Goal: Task Accomplishment & Management: Manage account settings

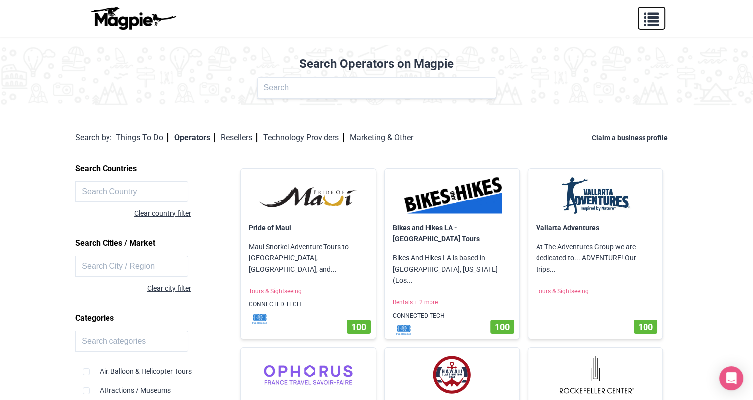
click at [657, 22] on span "button" at bounding box center [651, 17] width 15 height 15
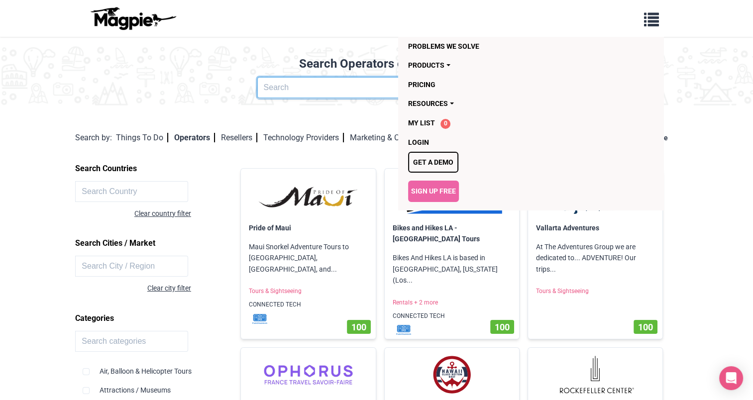
click at [347, 91] on input "text" at bounding box center [376, 87] width 239 height 21
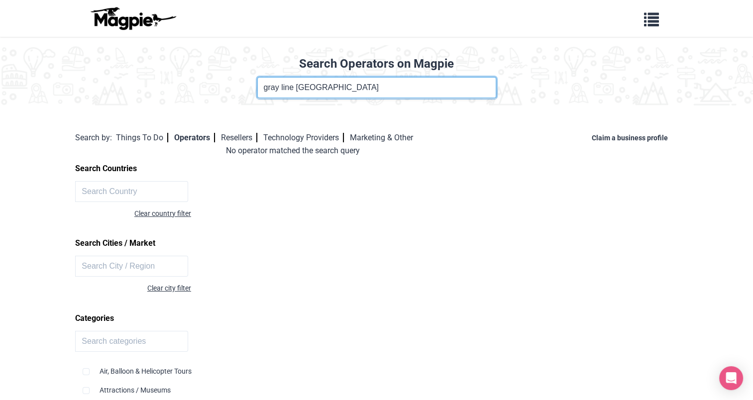
click at [306, 90] on input "gray line toronto" at bounding box center [376, 87] width 239 height 21
type input "gray line"
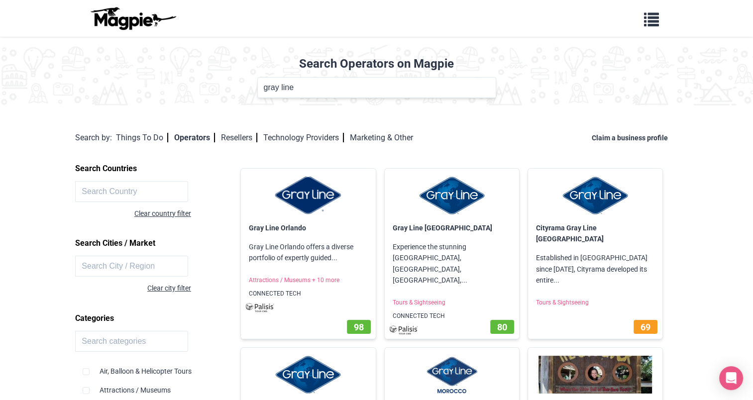
click at [731, 386] on div "Open Intercom Messenger" at bounding box center [732, 379] width 26 height 26
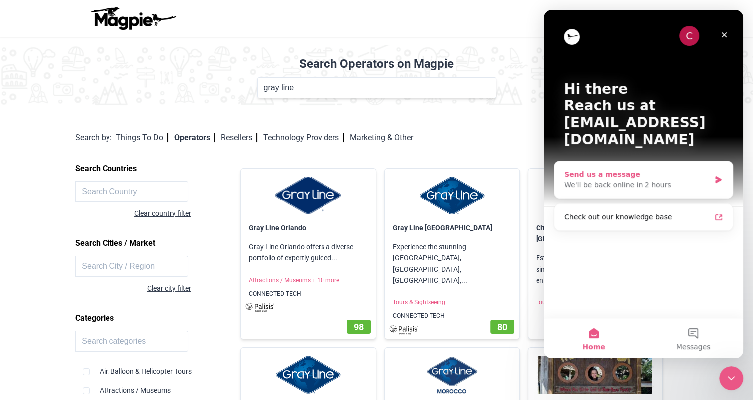
click at [624, 169] on div "Send us a message" at bounding box center [638, 174] width 146 height 10
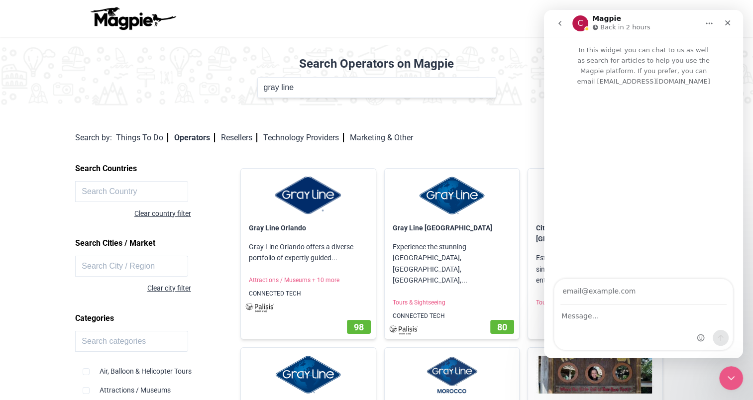
click at [627, 289] on input "Your email" at bounding box center [644, 291] width 166 height 25
click at [726, 20] on icon "Close" at bounding box center [728, 23] width 8 height 8
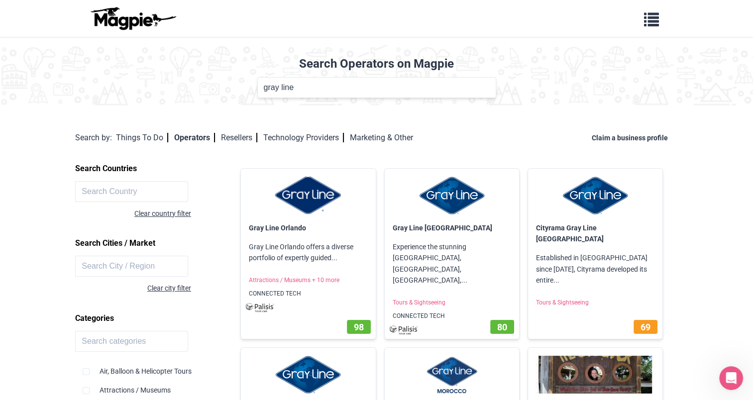
click at [116, 19] on img at bounding box center [133, 18] width 90 height 24
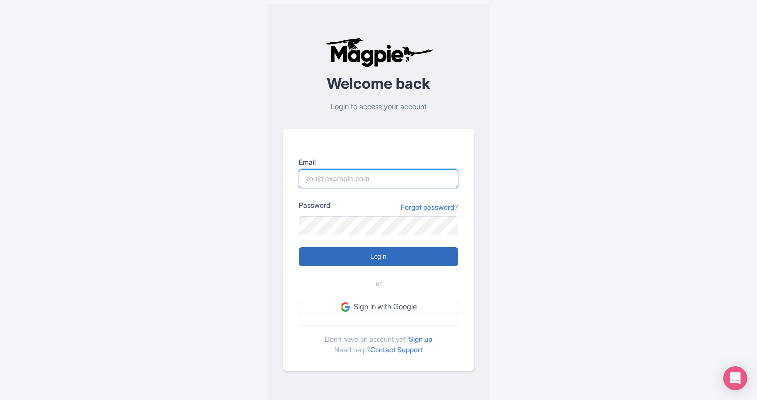
type input "[EMAIL_ADDRESS][DOMAIN_NAME]"
click at [380, 258] on input "Login" at bounding box center [378, 257] width 159 height 19
type input "Logging in..."
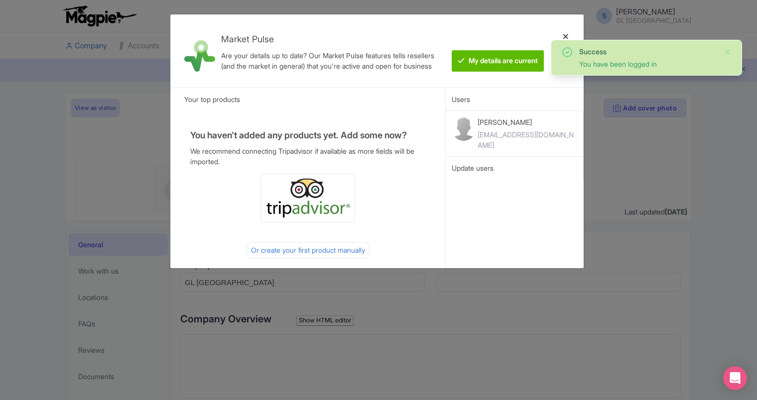
click at [564, 35] on div at bounding box center [566, 50] width 24 height 57
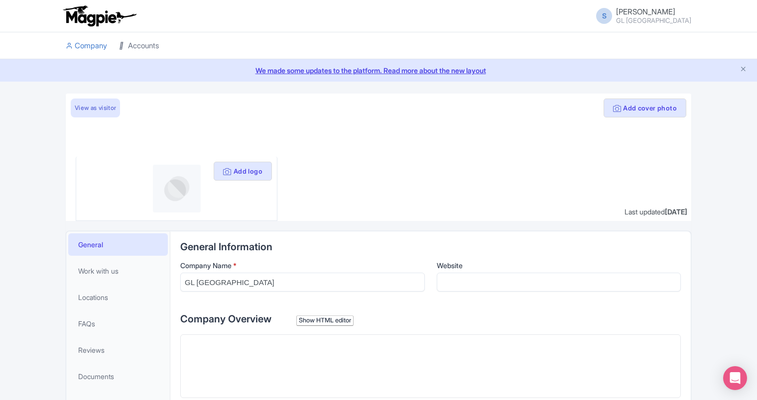
click at [138, 44] on link "Accounts" at bounding box center [139, 45] width 40 height 27
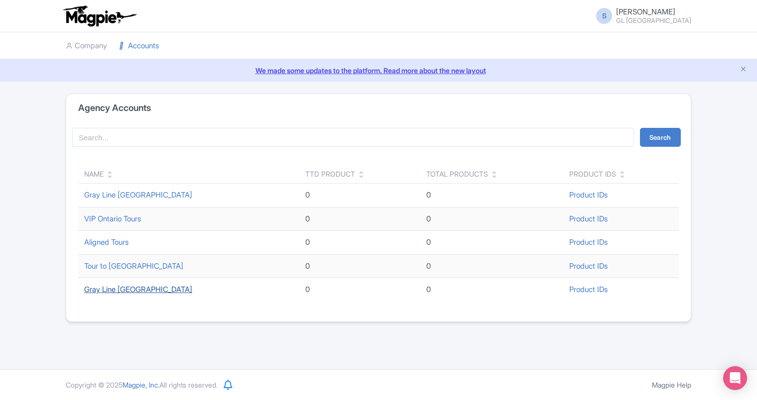
click at [125, 289] on link "Gray Line [GEOGRAPHIC_DATA]" at bounding box center [138, 289] width 108 height 9
click at [125, 193] on link "Gray Line Niagara Falls" at bounding box center [138, 194] width 108 height 9
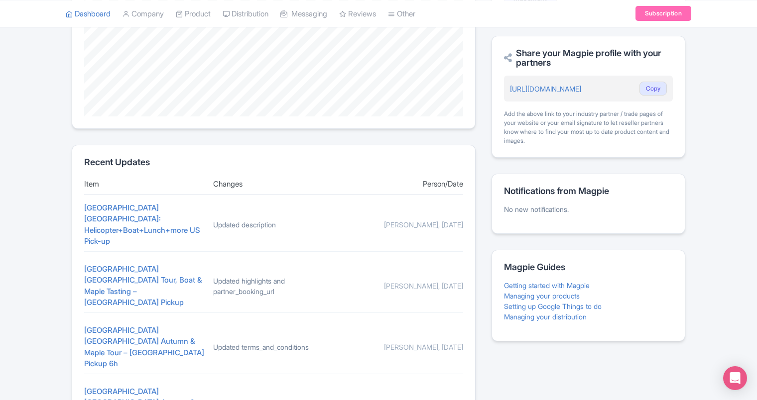
scroll to position [376, 0]
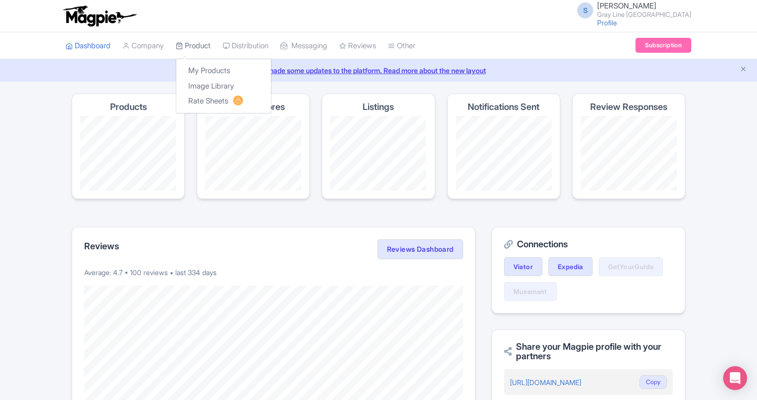
click at [202, 46] on link "Product" at bounding box center [193, 45] width 35 height 27
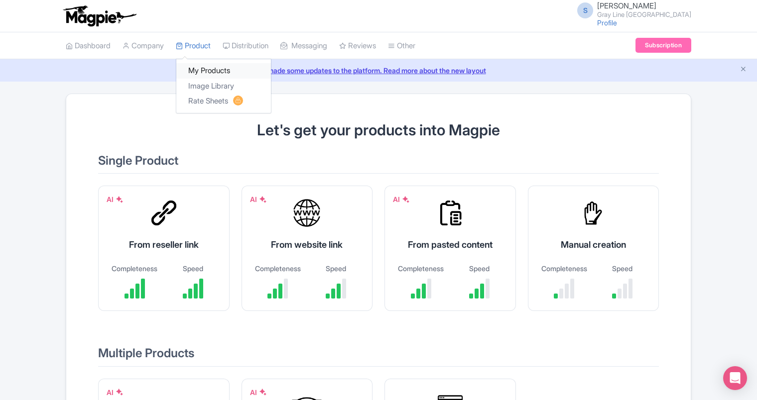
click at [203, 68] on link "My Products" at bounding box center [223, 70] width 95 height 15
click at [208, 66] on link "My Products" at bounding box center [223, 70] width 95 height 15
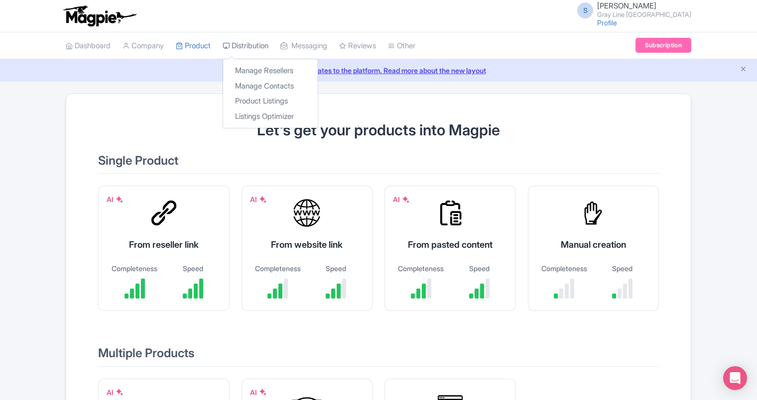
click at [266, 46] on link "Distribution" at bounding box center [246, 45] width 46 height 27
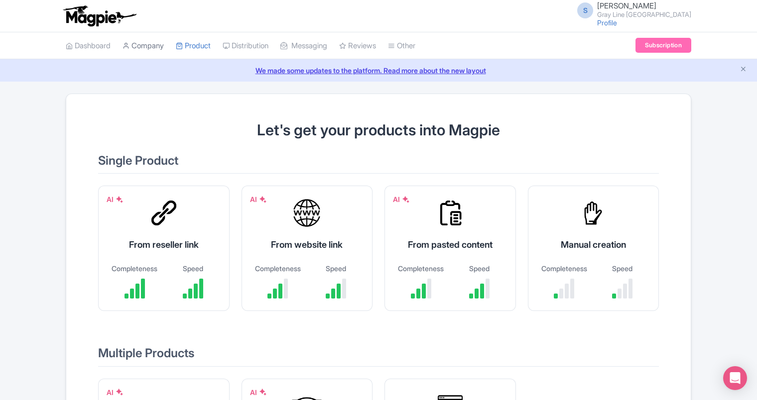
click at [149, 45] on link "Company" at bounding box center [143, 45] width 41 height 27
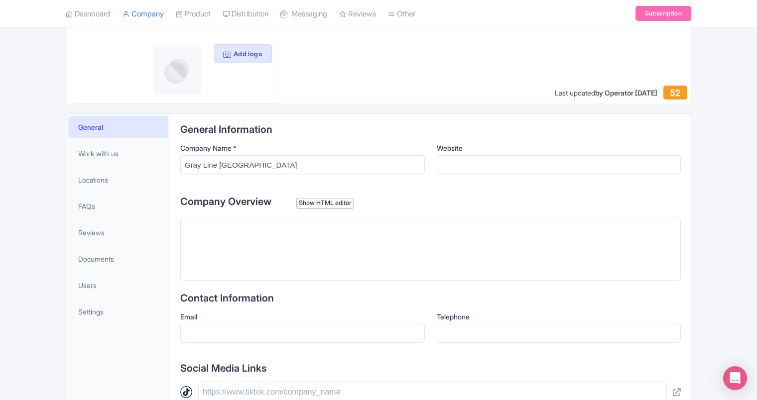
scroll to position [120, 0]
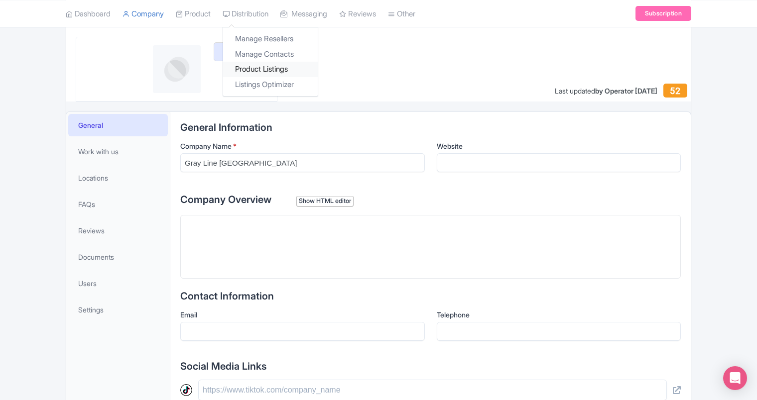
click at [264, 66] on link "Product Listings" at bounding box center [270, 69] width 95 height 15
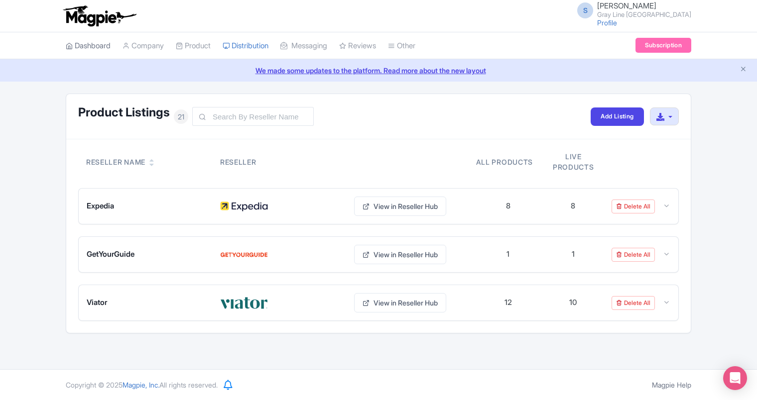
click at [90, 44] on link "Dashboard" at bounding box center [88, 45] width 45 height 27
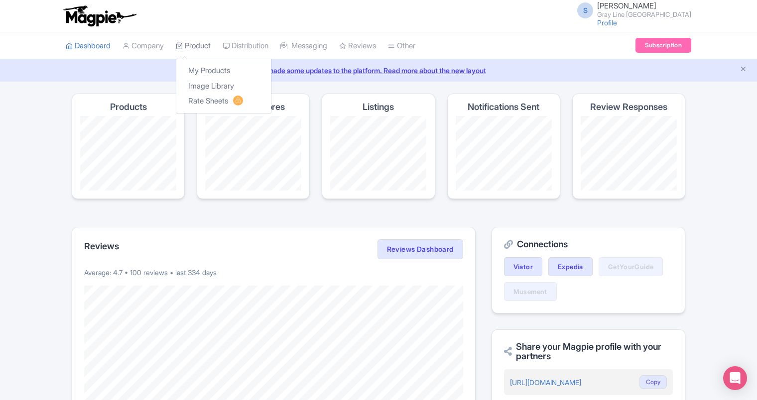
click at [197, 46] on link "Product" at bounding box center [193, 45] width 35 height 27
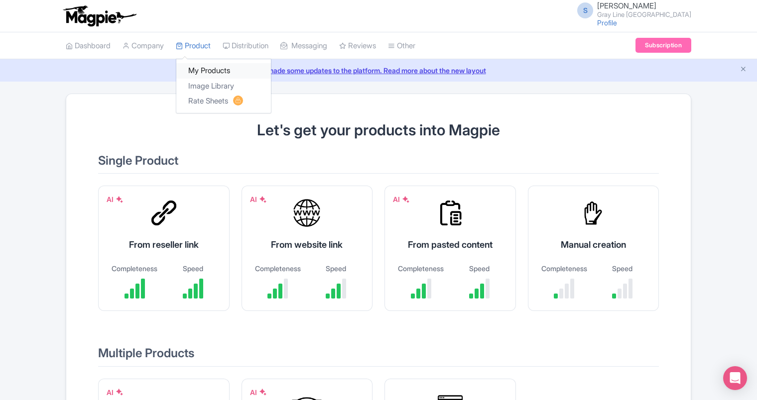
click at [201, 66] on link "My Products" at bounding box center [223, 70] width 95 height 15
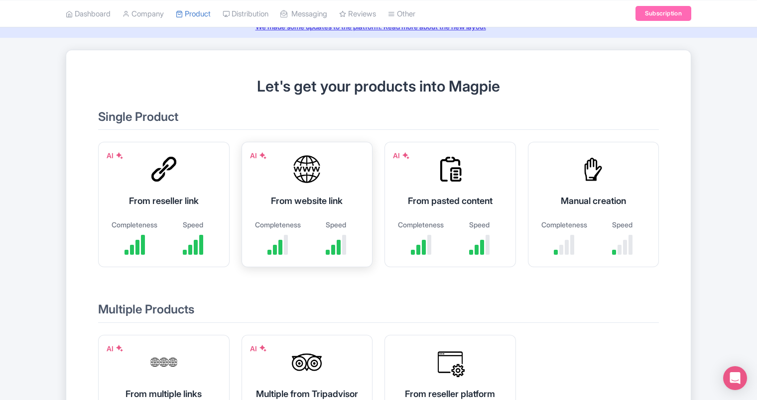
scroll to position [50, 0]
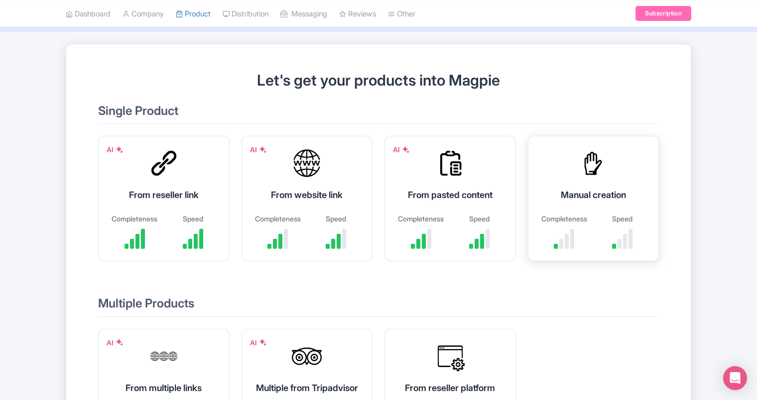
click at [560, 192] on div "Manual creation" at bounding box center [593, 194] width 107 height 13
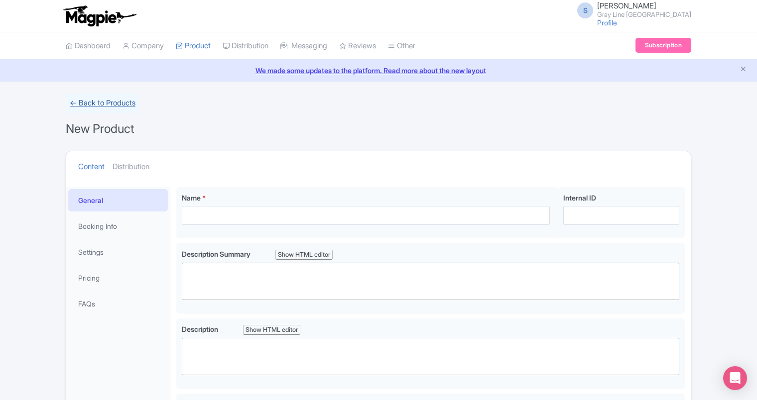
click at [95, 105] on link "← Back to Products" at bounding box center [103, 103] width 74 height 19
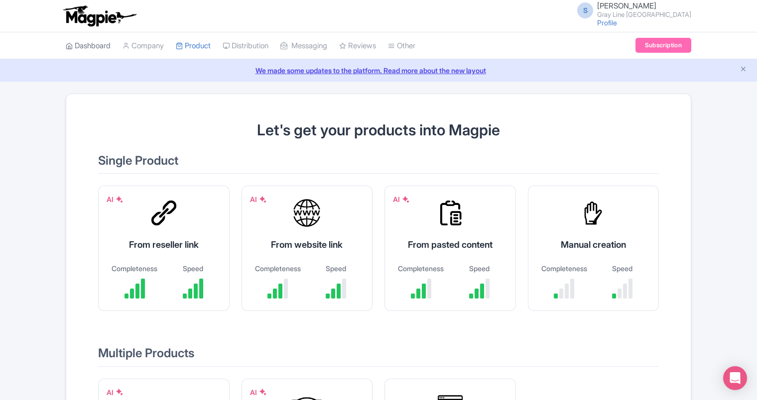
click at [92, 42] on link "Dashboard" at bounding box center [88, 45] width 45 height 27
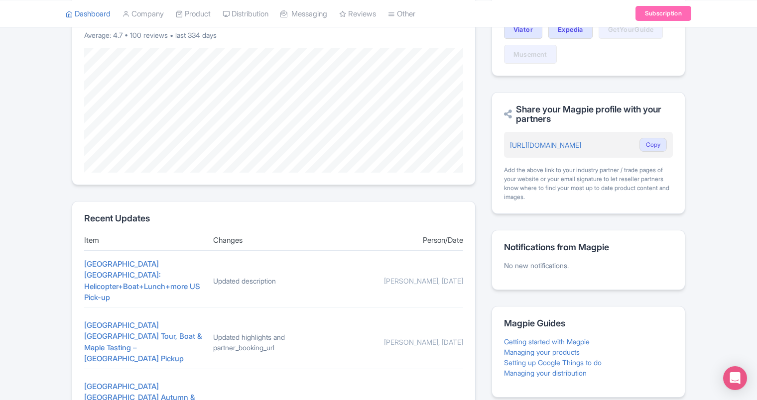
scroll to position [279, 0]
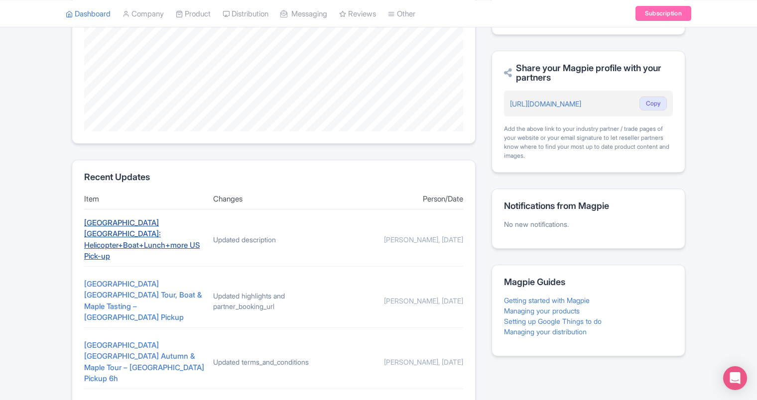
click at [158, 229] on link "[GEOGRAPHIC_DATA] [GEOGRAPHIC_DATA]: Helicopter+Boat+Lunch+more US Pick-up" at bounding box center [142, 239] width 116 height 43
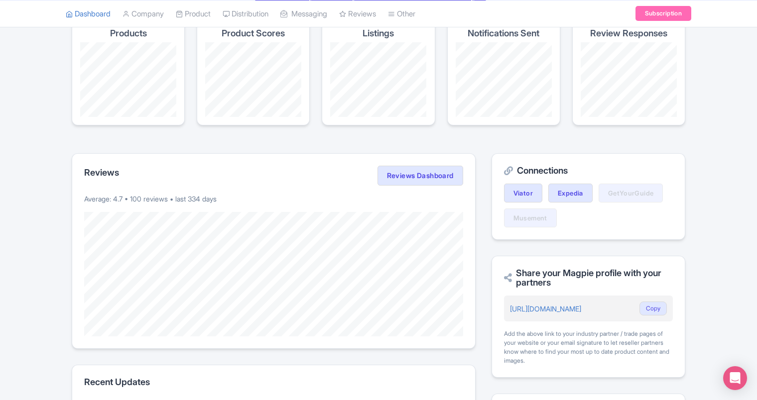
scroll to position [73, 0]
